Goal: Navigation & Orientation: Find specific page/section

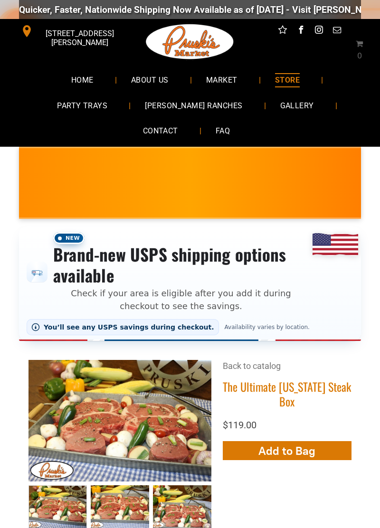
click at [220, 76] on span "MARKET" at bounding box center [221, 80] width 31 height 14
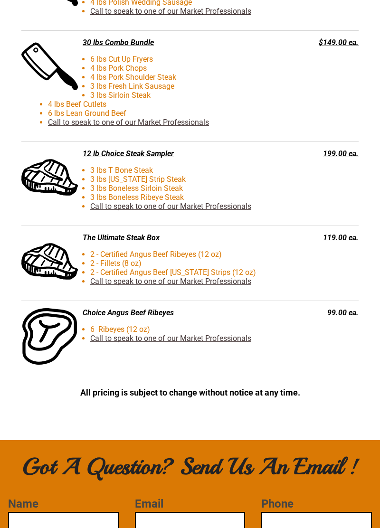
scroll to position [2381, 0]
